Goal: Transaction & Acquisition: Purchase product/service

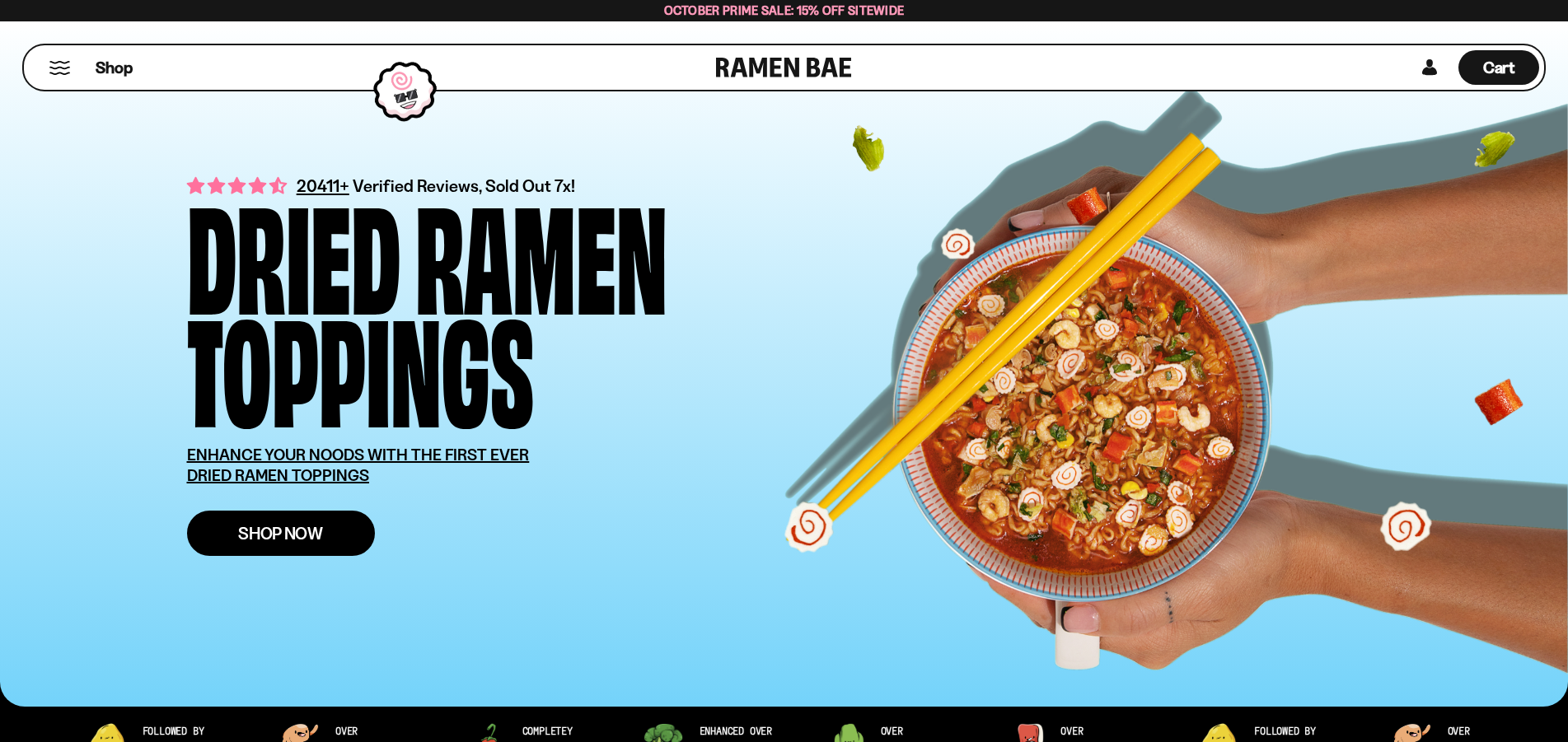
click at [255, 536] on span "Shop Now" at bounding box center [280, 533] width 85 height 17
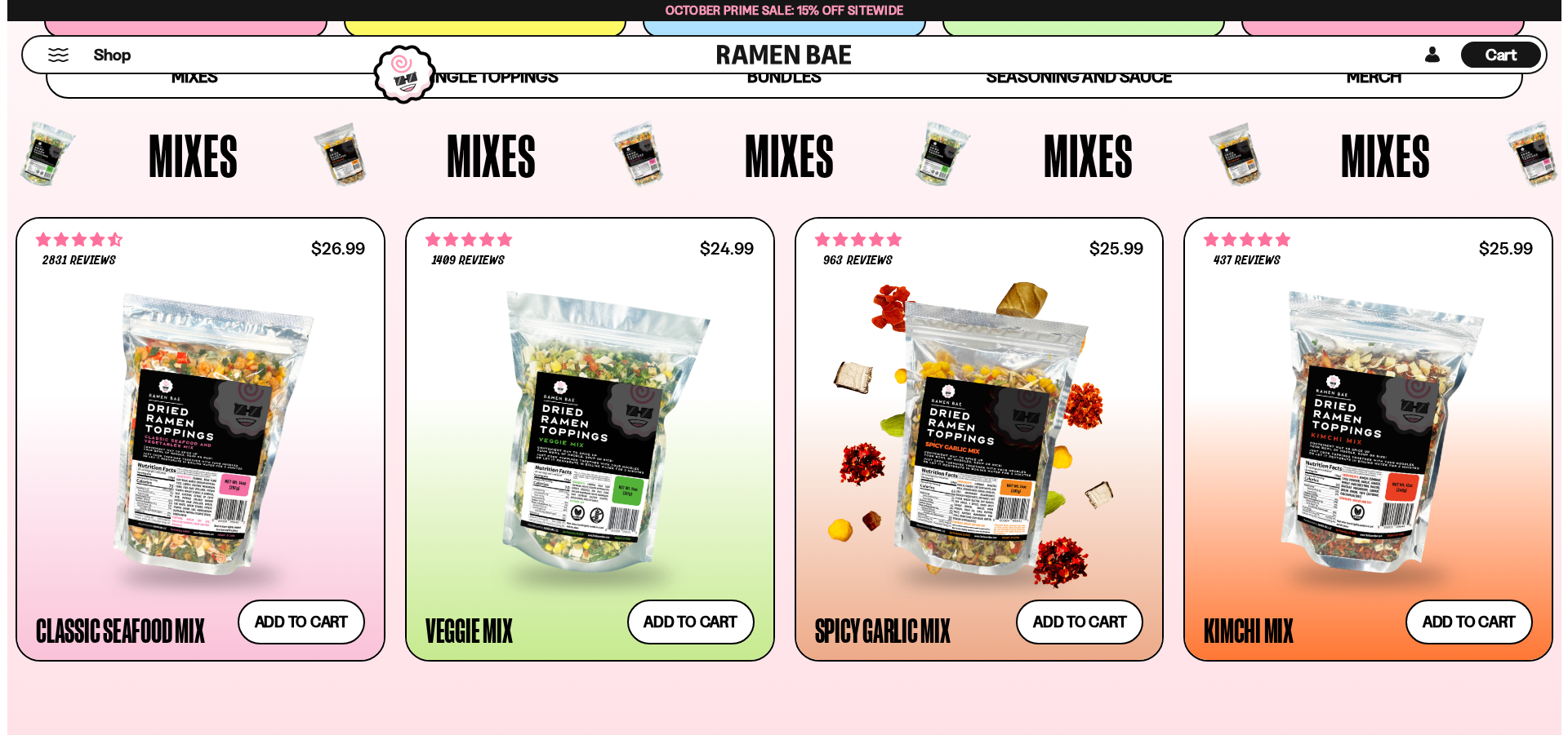
scroll to position [583, 0]
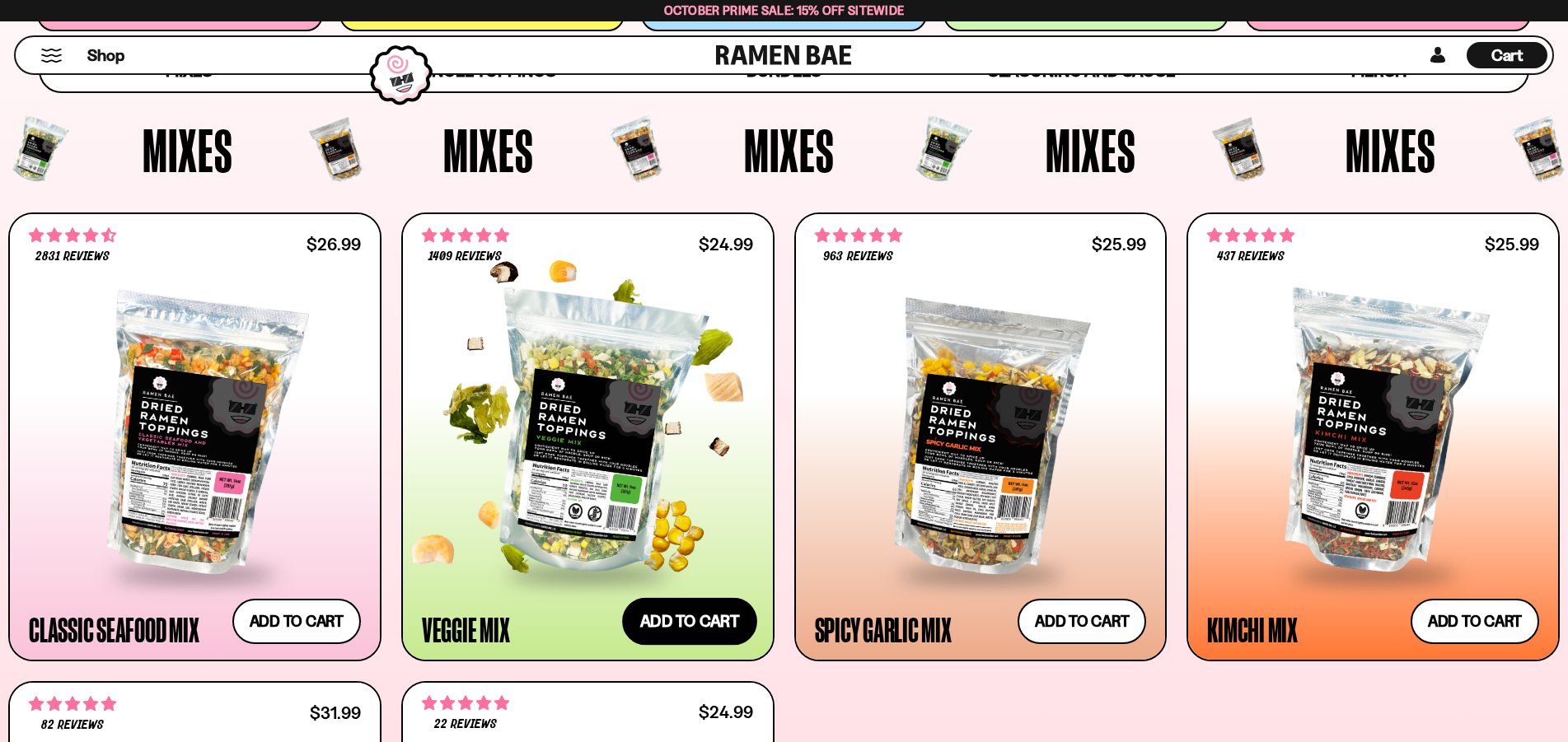
click at [693, 624] on button "Add to cart Add ― Regular price $24.99 Regular price Sale price $24.99 Unit pri…" at bounding box center [690, 621] width 135 height 47
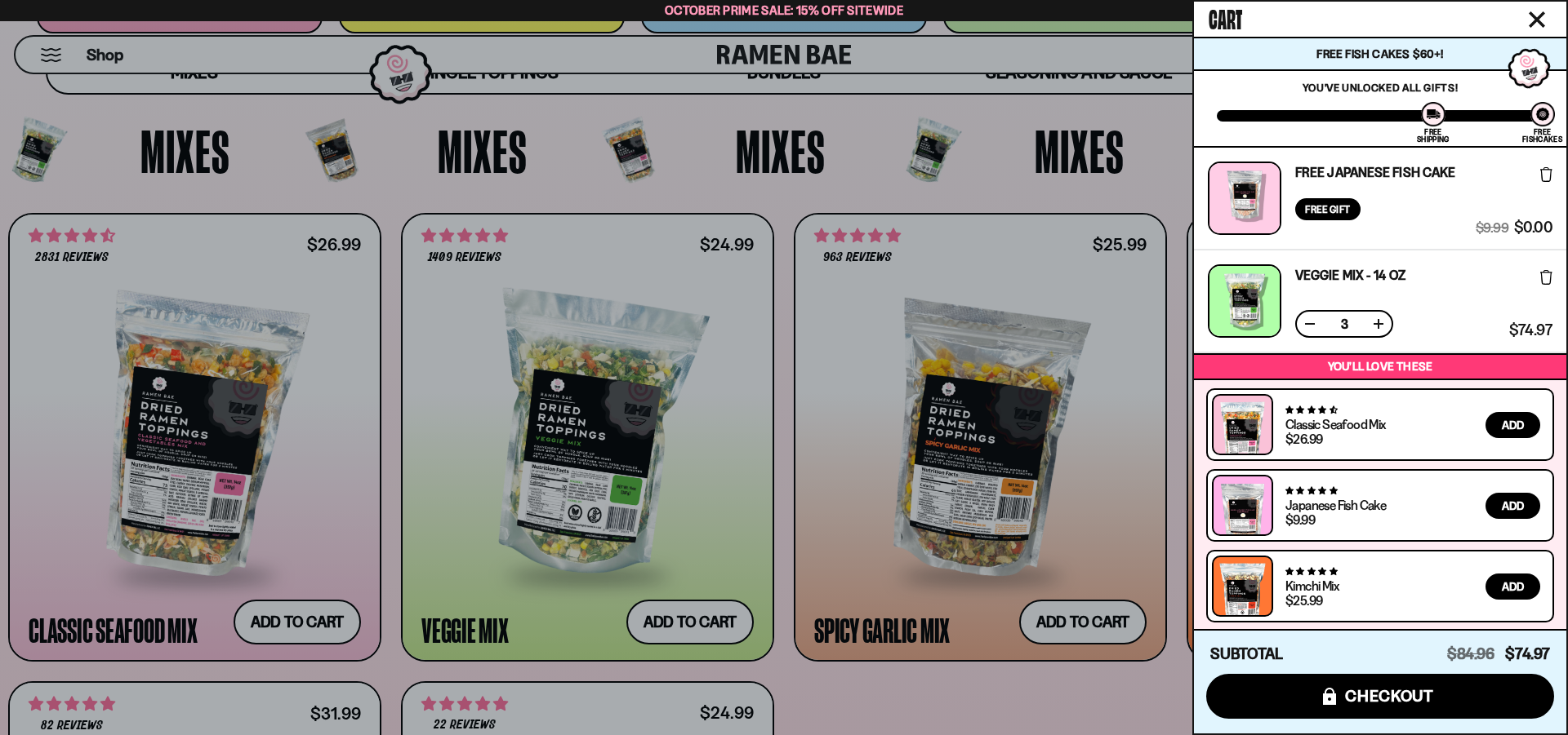
scroll to position [5, 0]
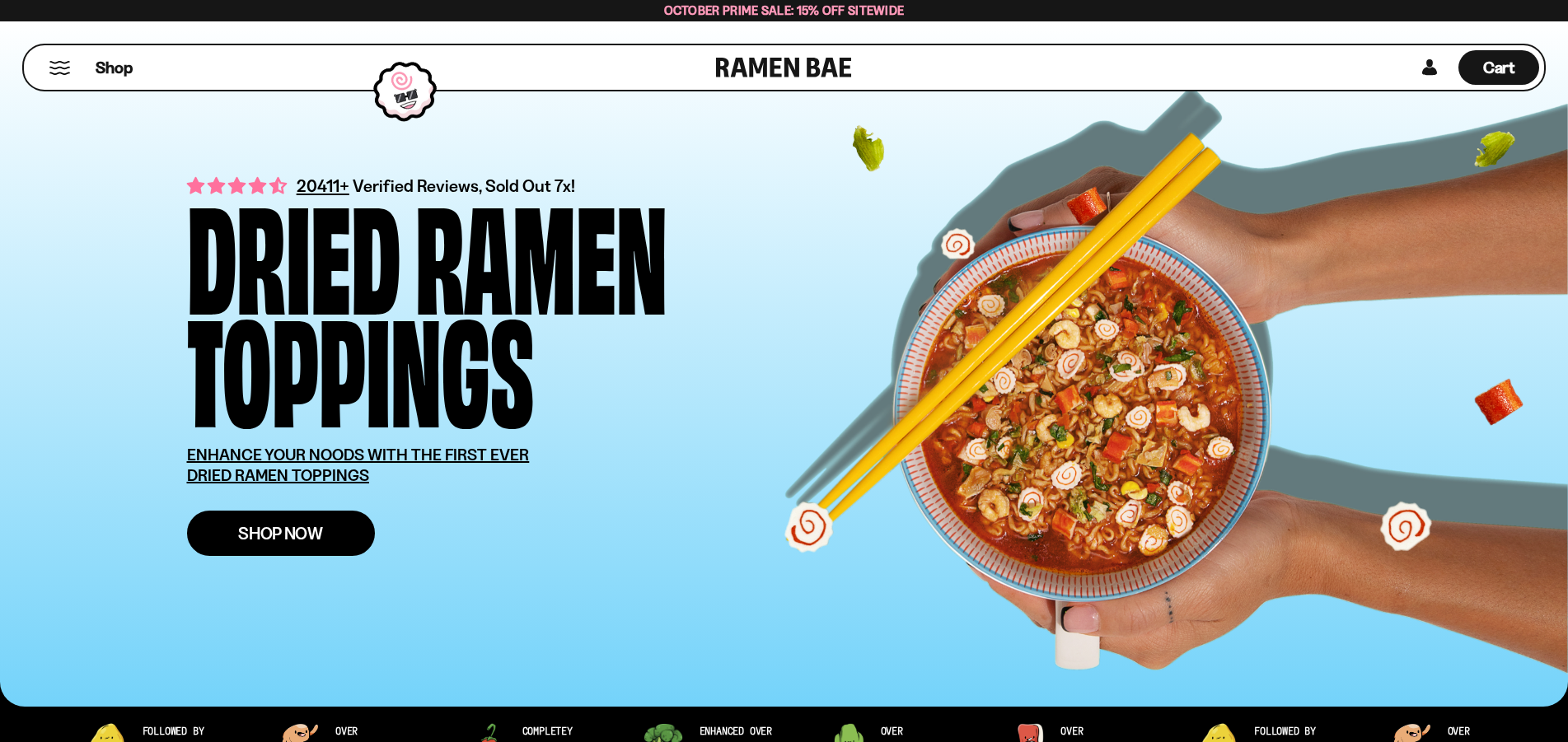
click at [330, 532] on link "Shop Now" at bounding box center [281, 533] width 188 height 45
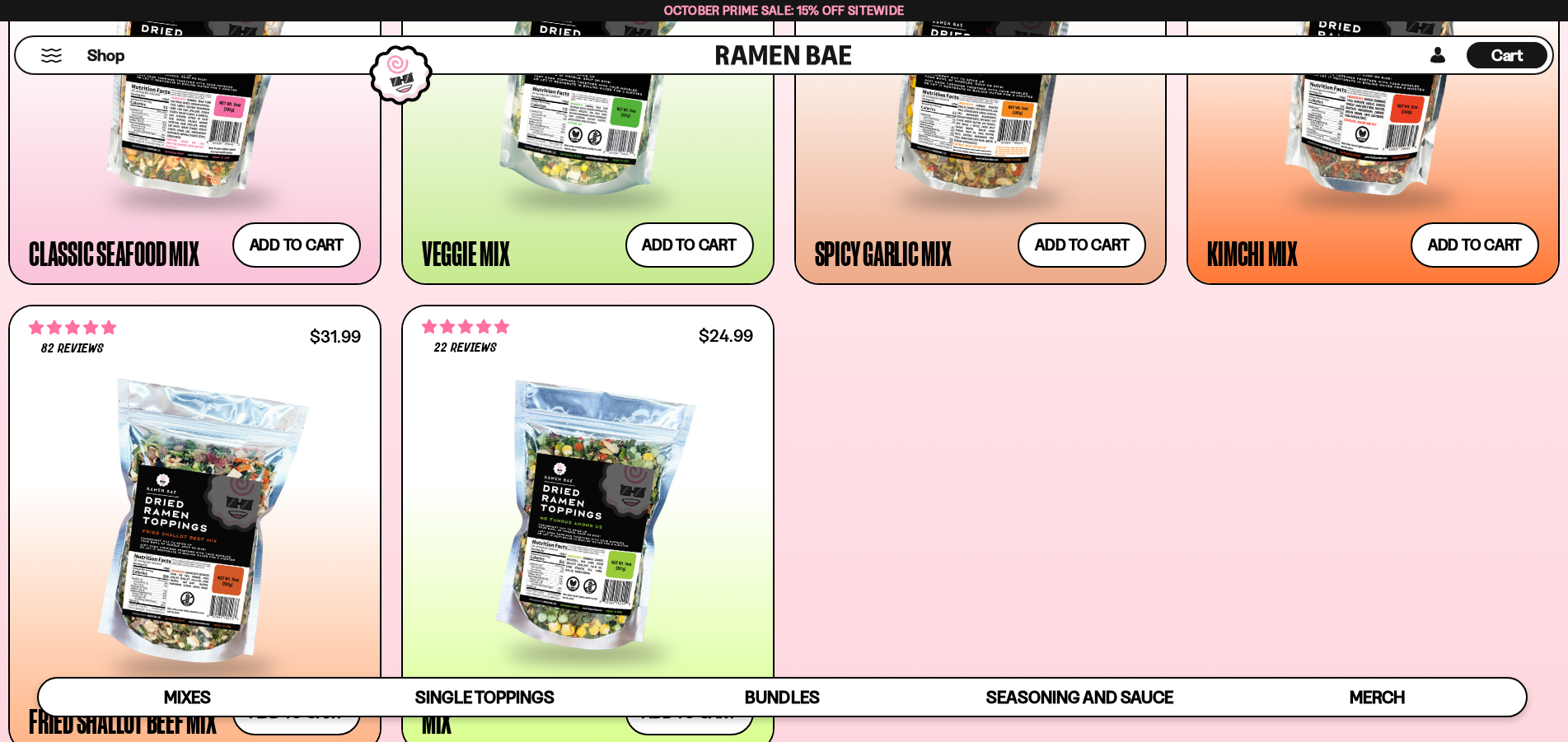
scroll to position [1176, 0]
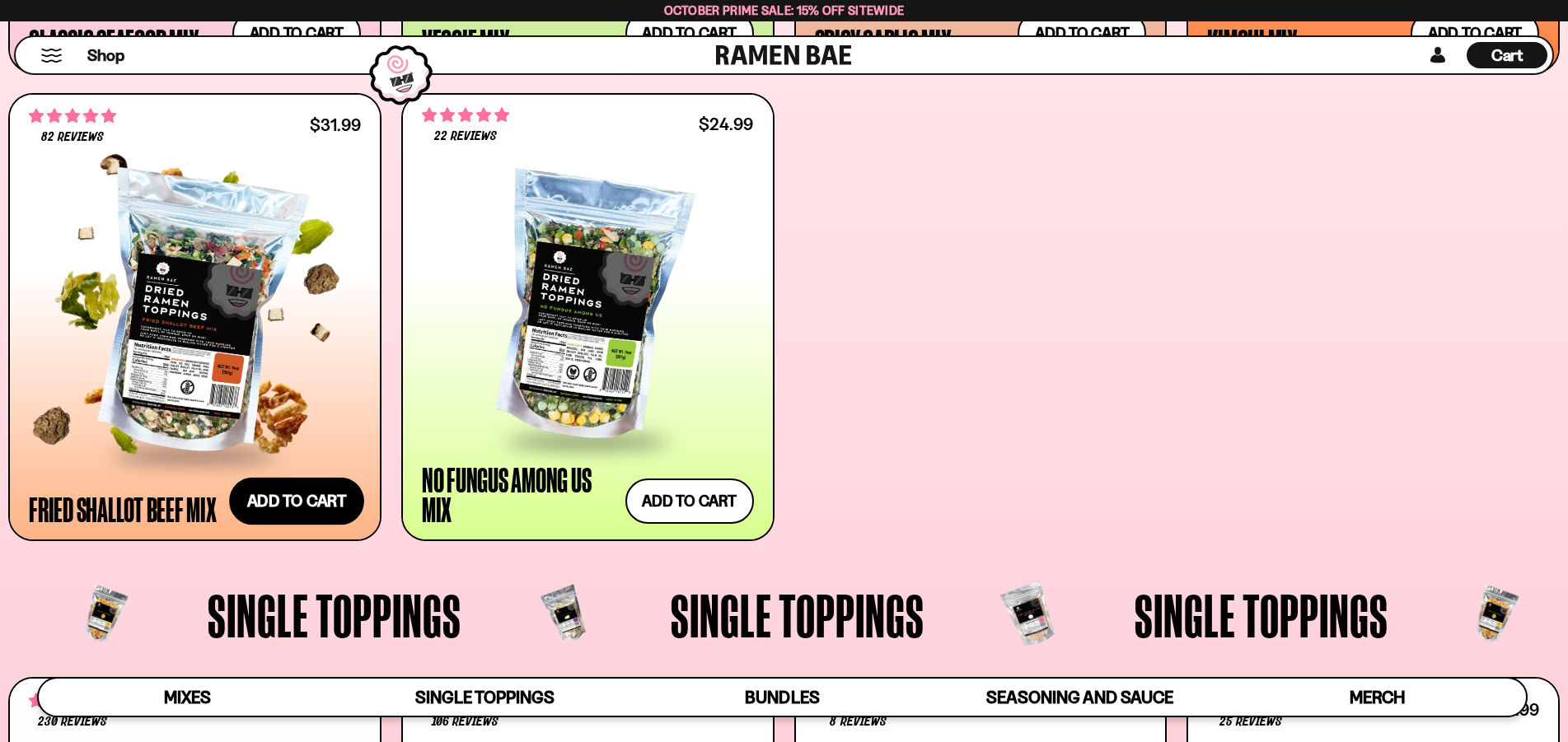
click at [296, 501] on button "Add to cart Add ― Regular price $31.99 Regular price Sale price $31.99 Unit pri…" at bounding box center [296, 501] width 135 height 47
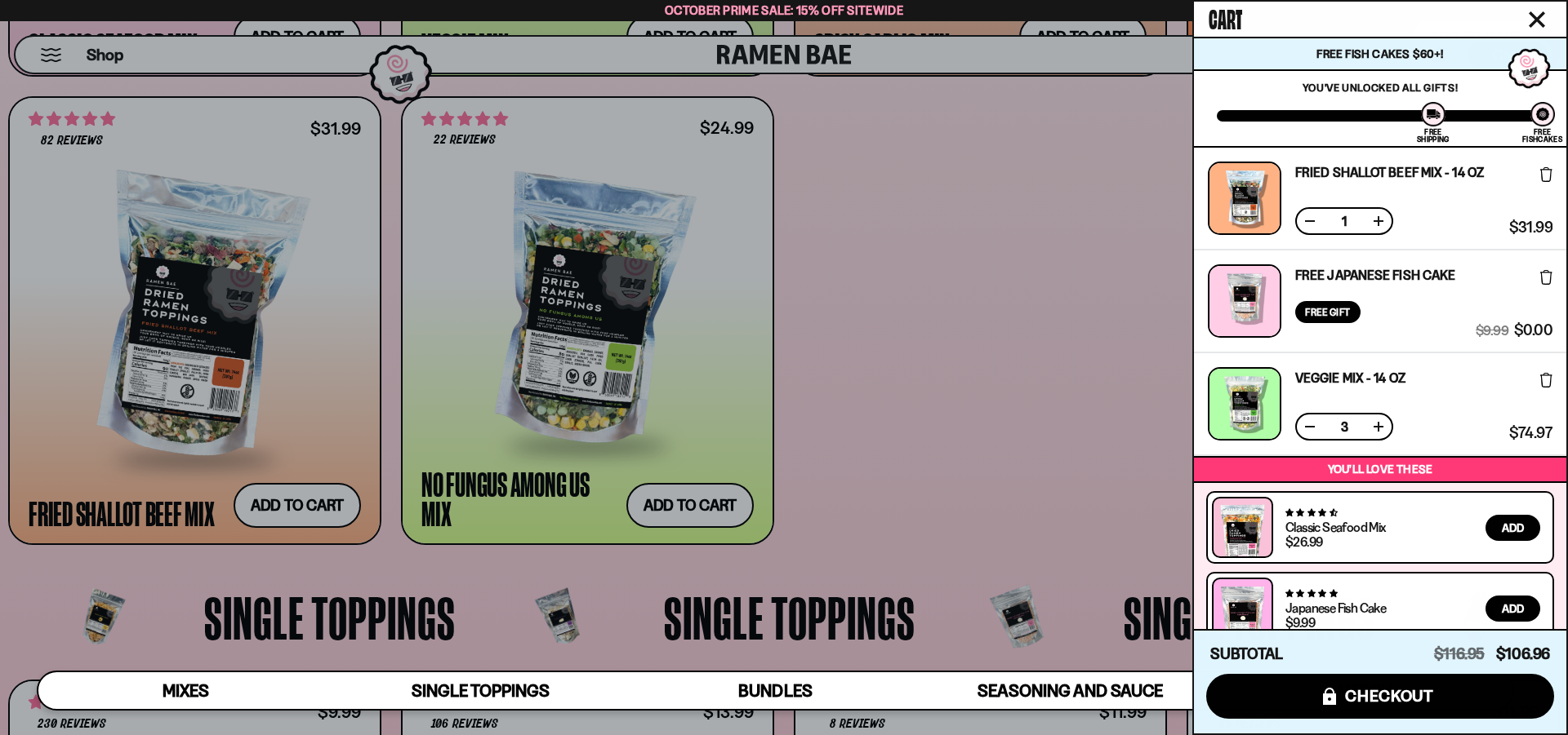
scroll to position [108, 0]
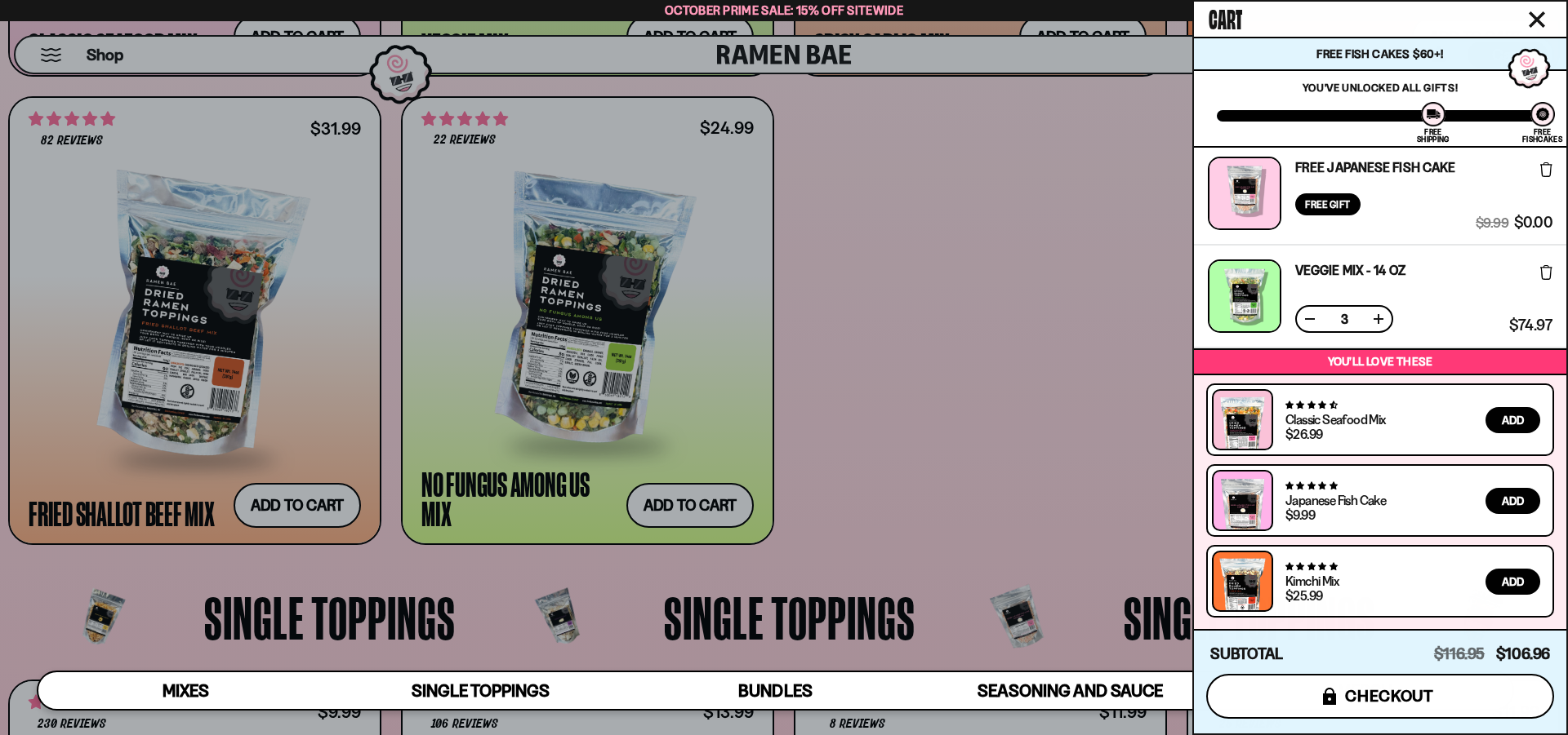
click at [1352, 698] on span "checkout" at bounding box center [1389, 696] width 89 height 18
